Goal: Use online tool/utility: Utilize a website feature to perform a specific function

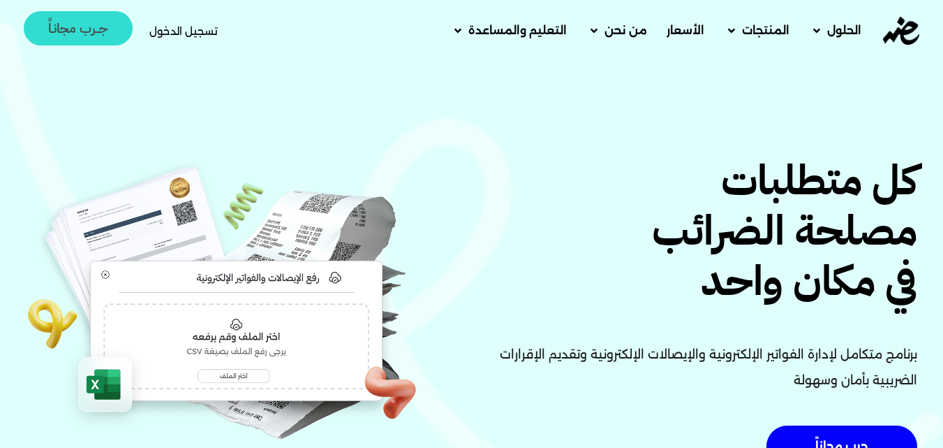
click at [79, 24] on span "جــرب مجانـاً" at bounding box center [78, 28] width 60 height 13
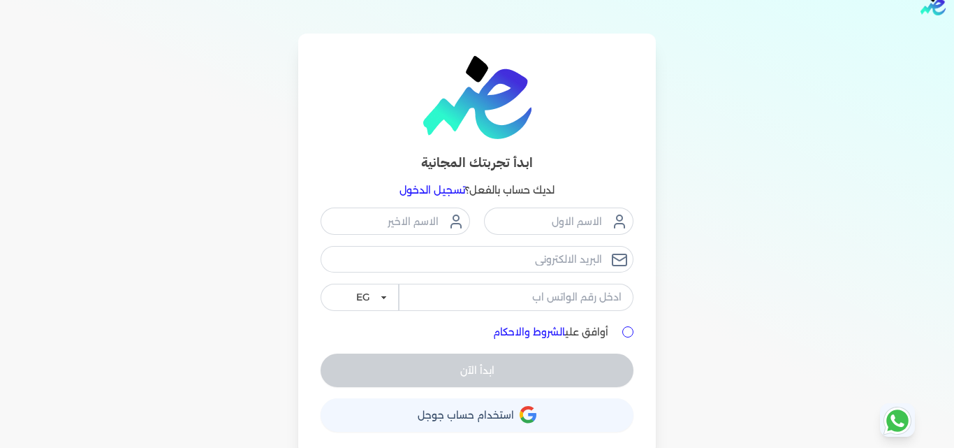
scroll to position [29, 0]
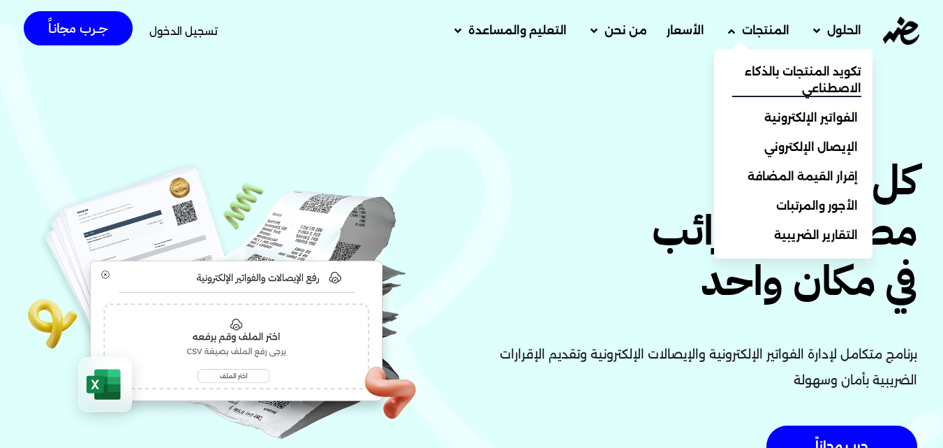
click at [807, 82] on span "تكويد المنتجات بالذكاء الاصطناعي" at bounding box center [796, 81] width 129 height 34
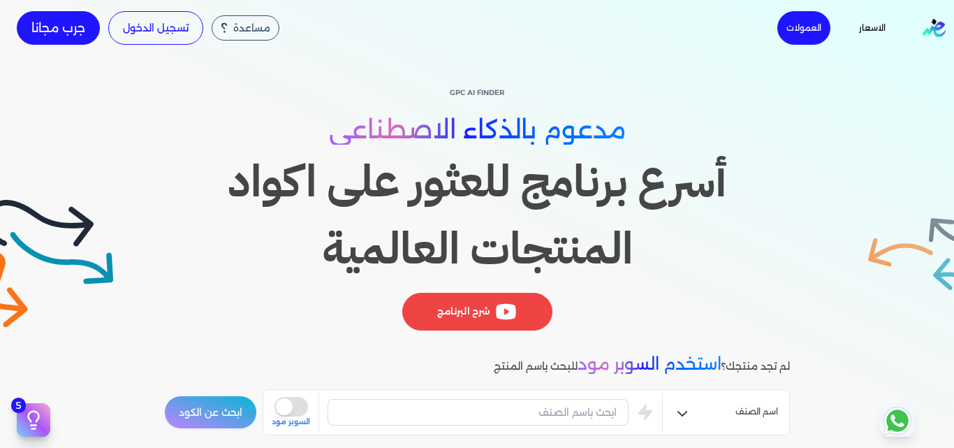
scroll to position [140, 0]
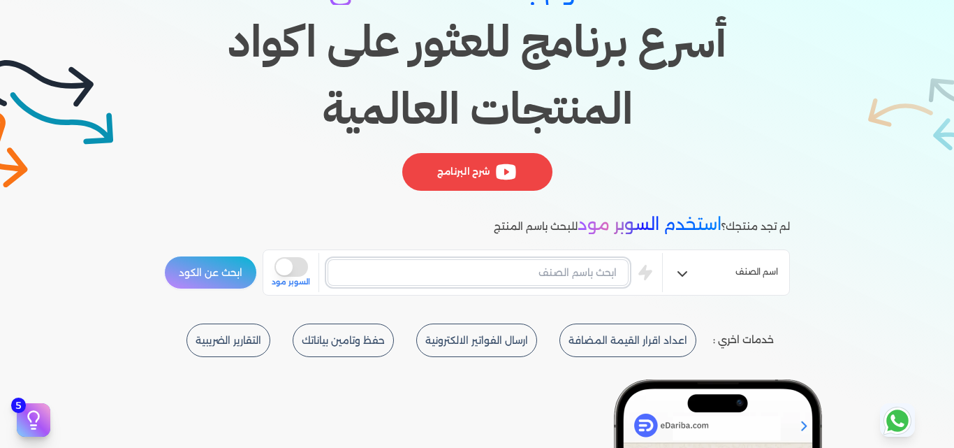
click at [556, 280] on input "text" at bounding box center [477, 272] width 301 height 27
click at [164, 256] on button "ابحث عن الكود" at bounding box center [210, 273] width 93 height 34
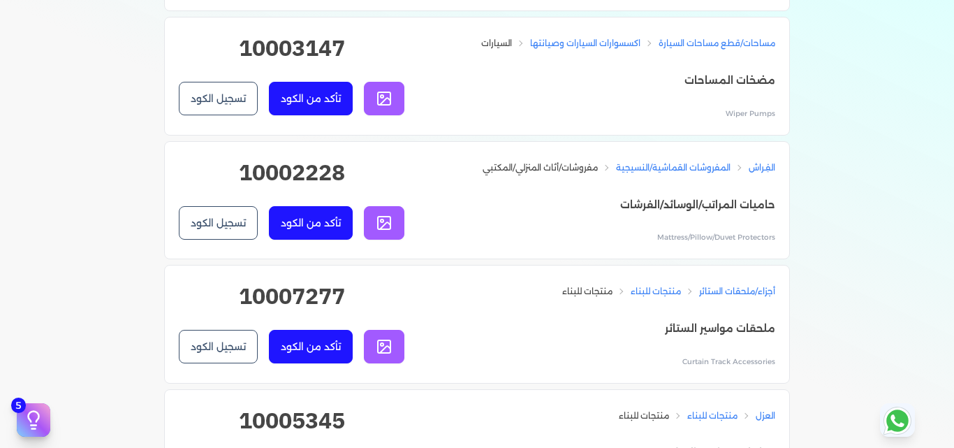
scroll to position [3212, 0]
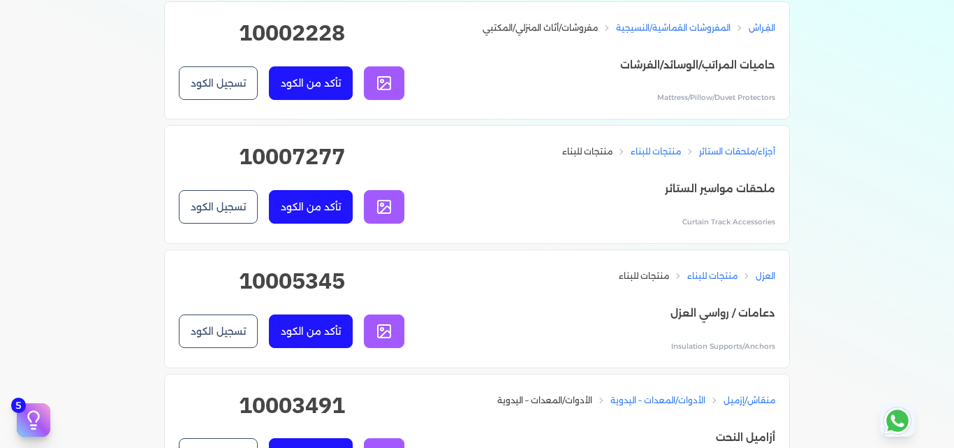
click at [333, 61] on h2 "10002228" at bounding box center [292, 38] width 226 height 45
copy h2 "10002228"
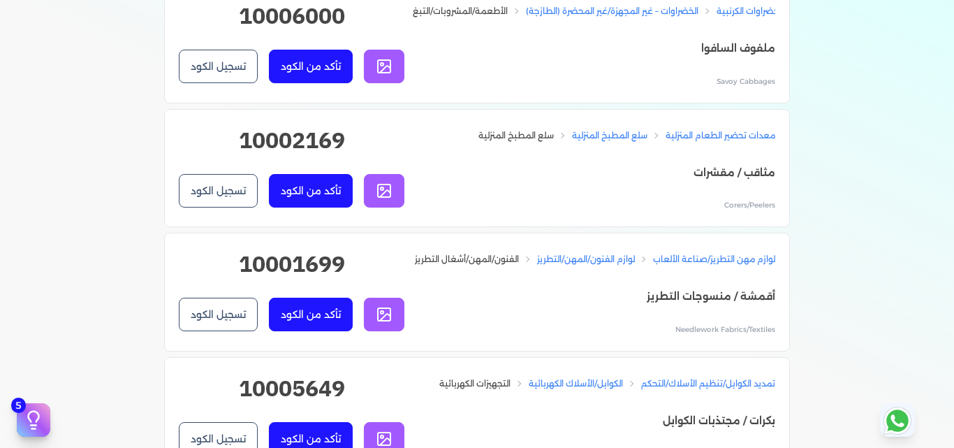
scroll to position [3770, 0]
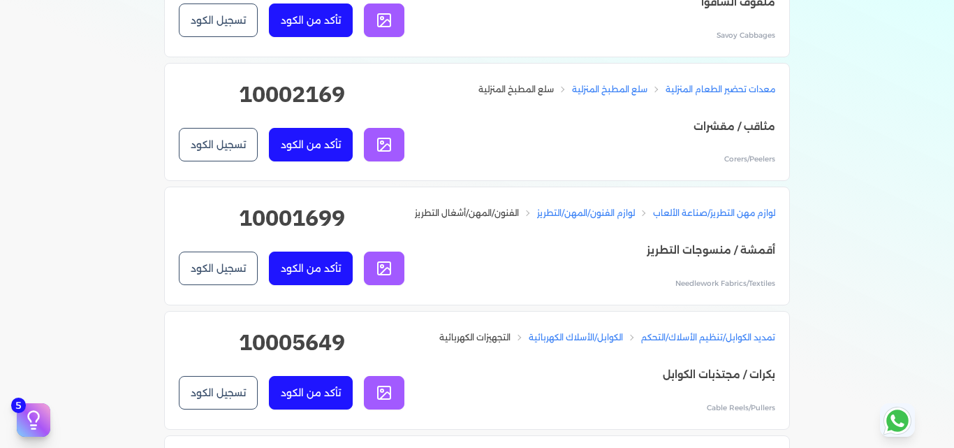
click at [309, 246] on h2 "10001699" at bounding box center [292, 223] width 226 height 45
copy div "10001699 تأكد من الكود تسجيل الكود"
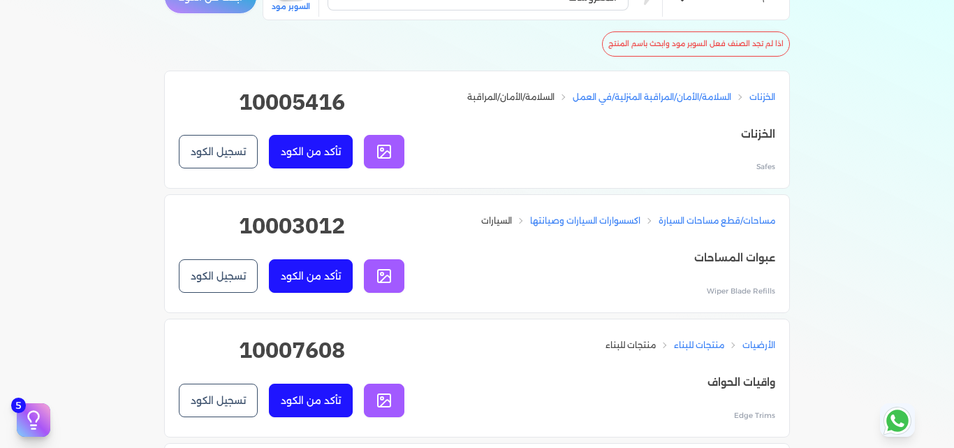
scroll to position [279, 0]
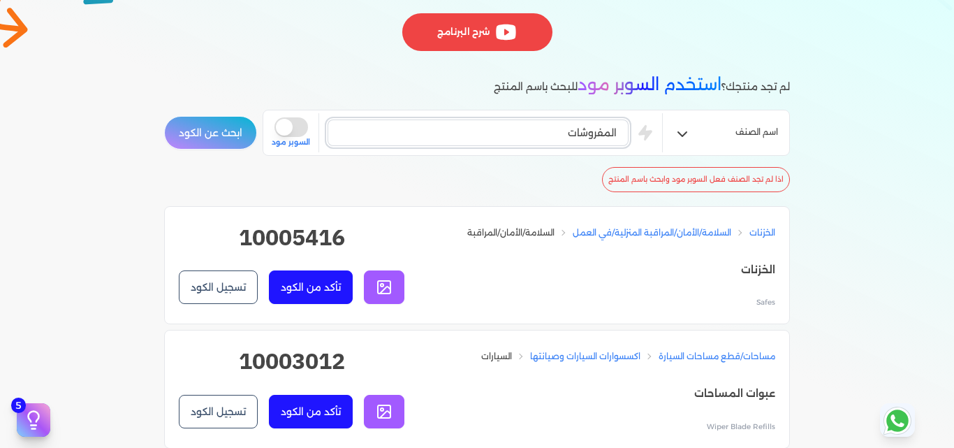
click at [605, 125] on input "المفروشات" at bounding box center [477, 132] width 301 height 27
click at [164, 116] on button "ابحث عن الكود" at bounding box center [210, 133] width 93 height 34
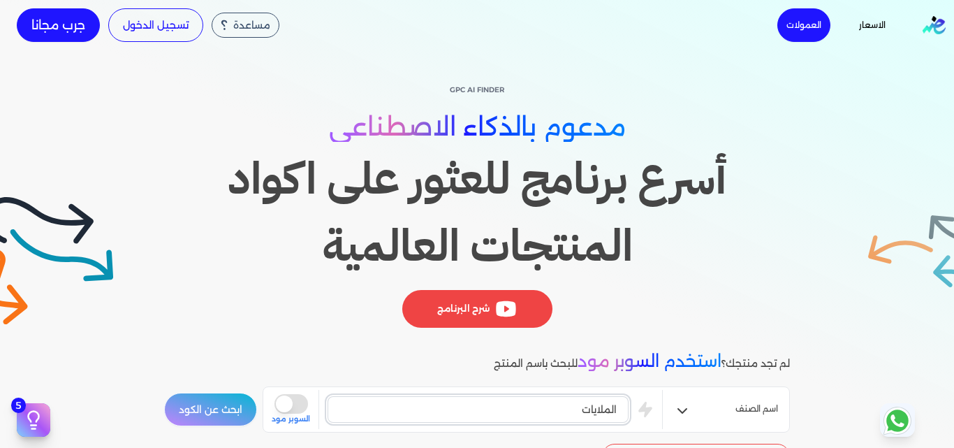
scroll to position [0, 0]
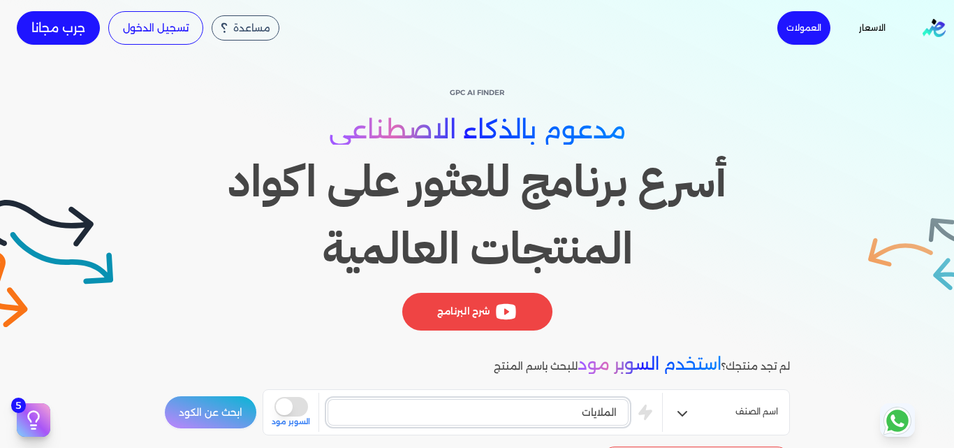
click at [596, 410] on input "الملايات" at bounding box center [477, 412] width 301 height 27
type input "فوط"
click at [164, 395] on button "ابحث عن الكود" at bounding box center [210, 412] width 93 height 34
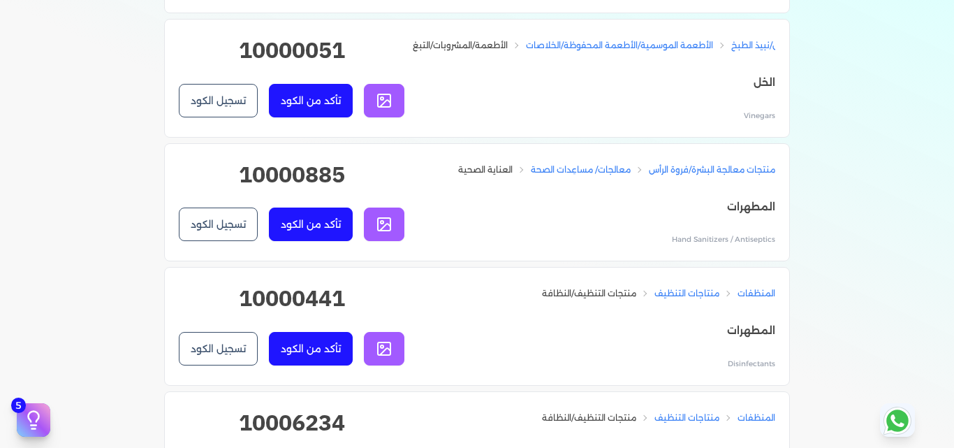
scroll to position [1955, 0]
